Goal: Information Seeking & Learning: Learn about a topic

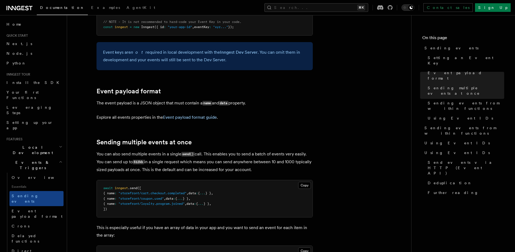
scroll to position [507, 0]
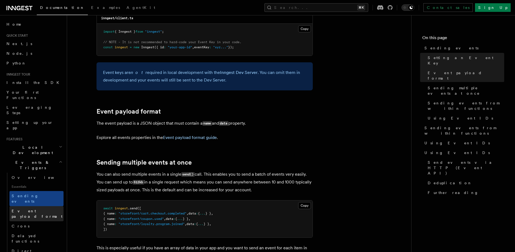
click at [32, 209] on span "Event payload format" at bounding box center [37, 214] width 51 height 10
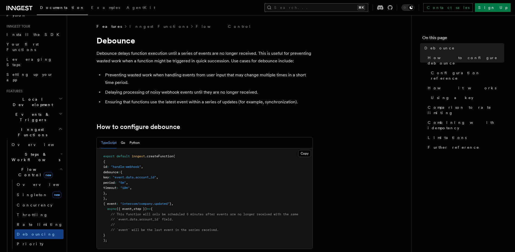
click at [365, 7] on button "Search... ⌘K" at bounding box center [316, 7] width 104 height 9
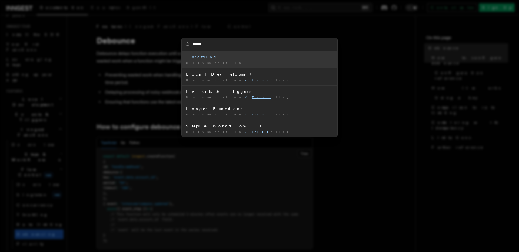
type input "*******"
click at [292, 56] on div "Throttl ing" at bounding box center [259, 56] width 147 height 5
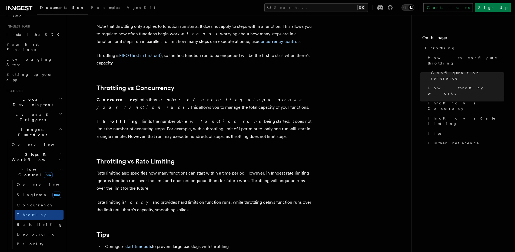
scroll to position [460, 0]
